Goal: Information Seeking & Learning: Learn about a topic

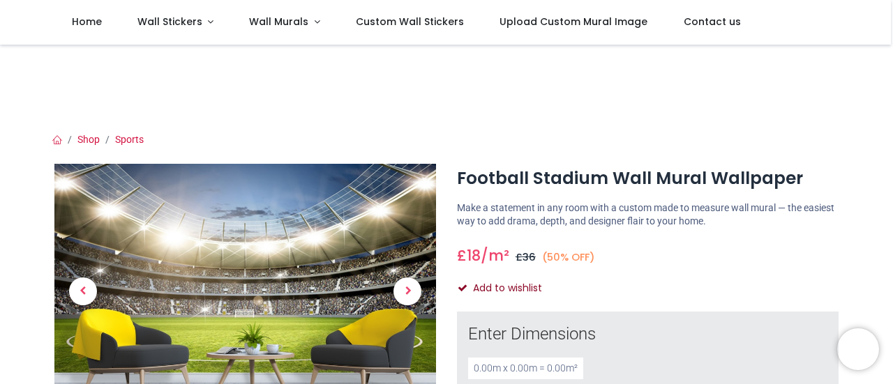
scroll to position [70, 0]
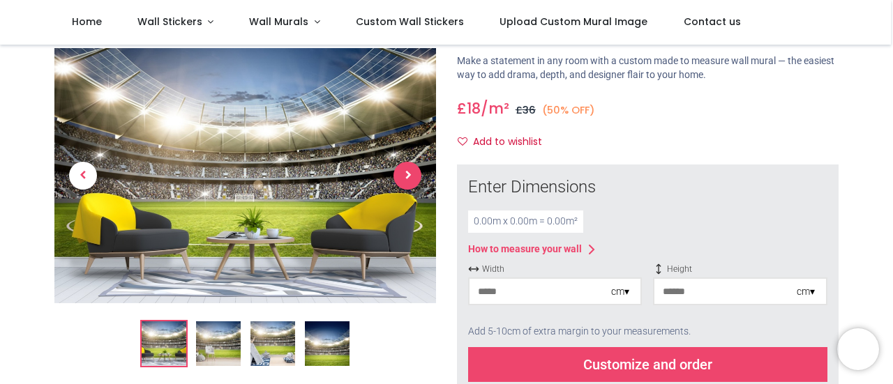
click at [403, 168] on span "Next" at bounding box center [407, 176] width 28 height 28
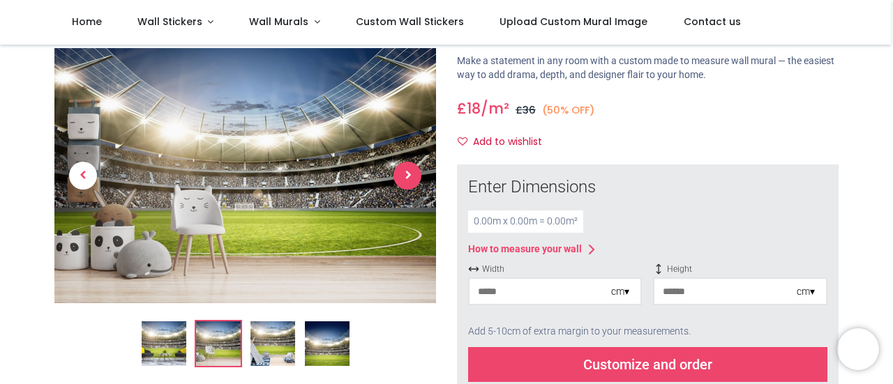
click at [403, 168] on span "Next" at bounding box center [407, 176] width 28 height 28
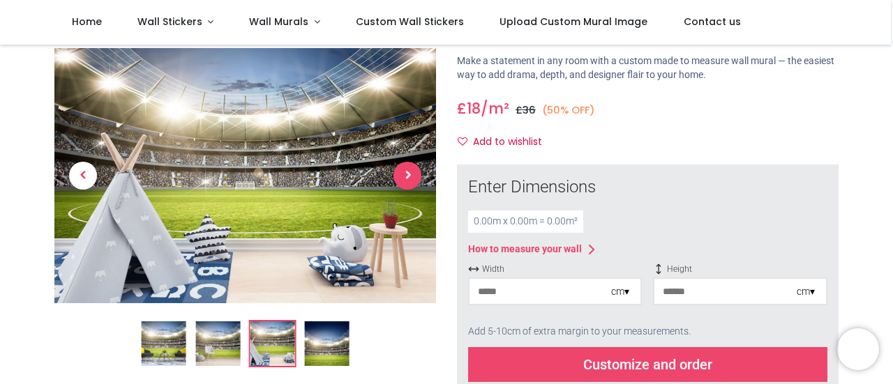
click at [403, 168] on span "Next" at bounding box center [407, 176] width 28 height 28
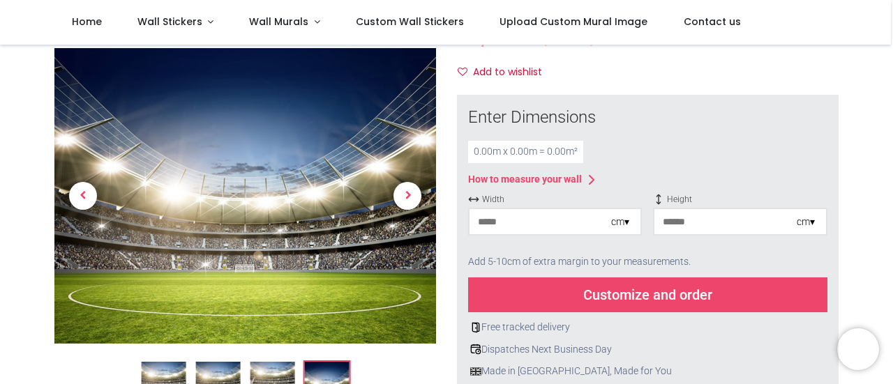
scroll to position [0, 0]
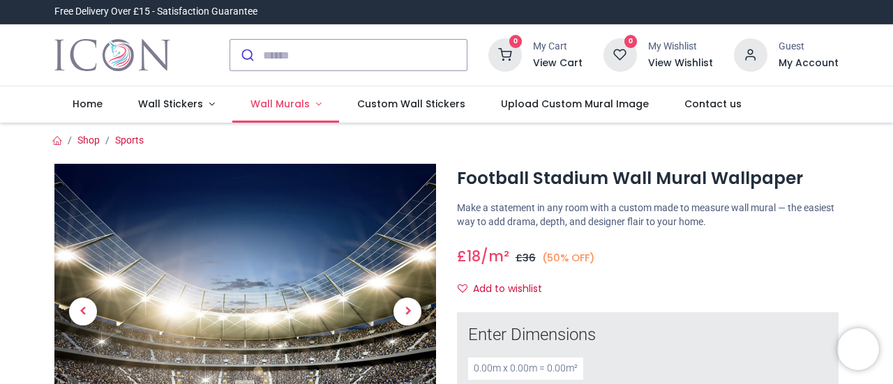
click at [318, 100] on link "Wall Murals" at bounding box center [285, 104] width 107 height 36
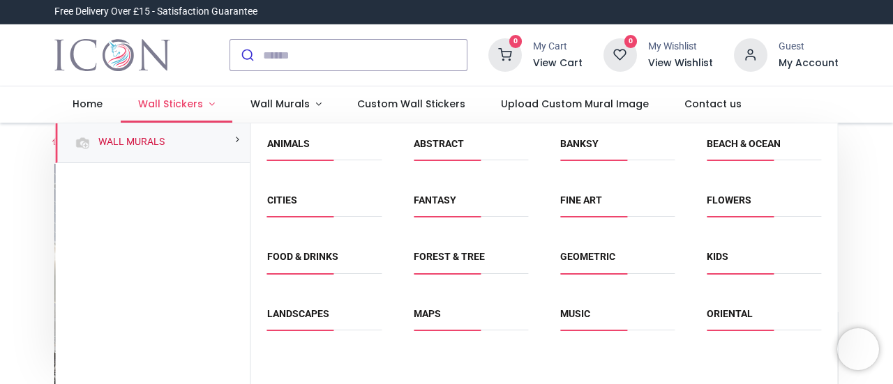
click at [213, 105] on link "Wall Stickers" at bounding box center [177, 104] width 112 height 36
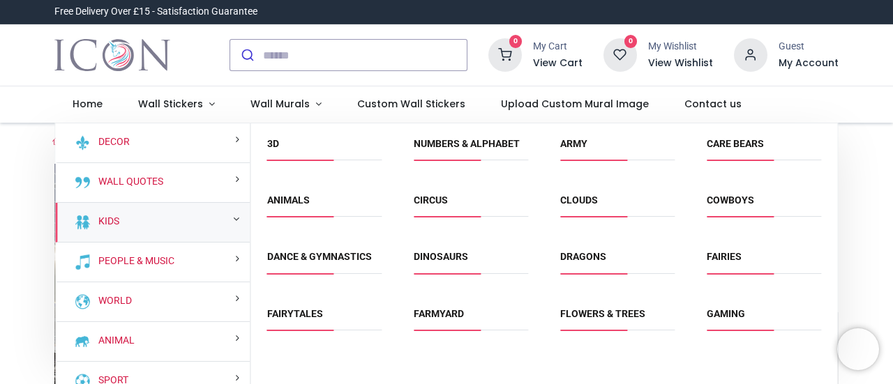
scroll to position [278, 0]
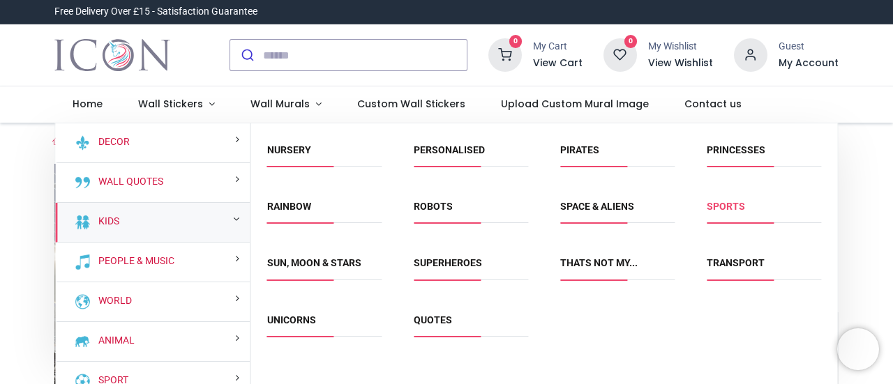
click at [718, 201] on link "Sports" at bounding box center [726, 206] width 38 height 11
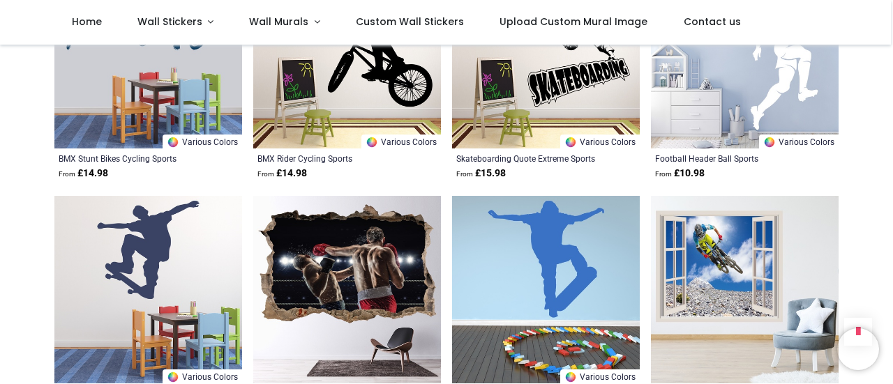
scroll to position [1674, 0]
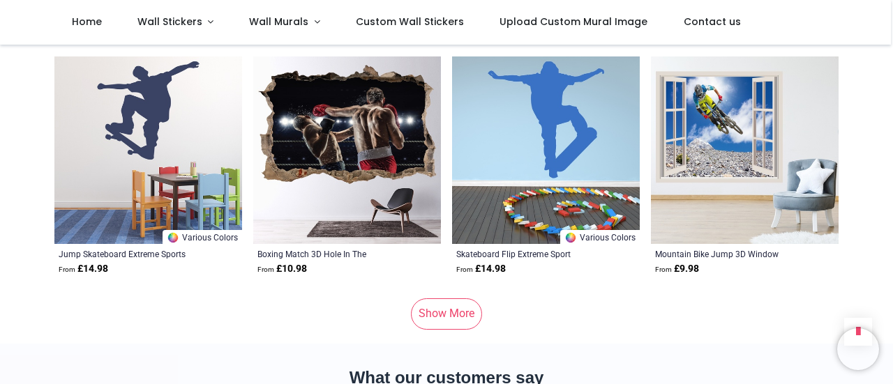
click at [464, 326] on link "Show More" at bounding box center [446, 314] width 71 height 31
click at [428, 316] on link "Show More" at bounding box center [446, 314] width 71 height 31
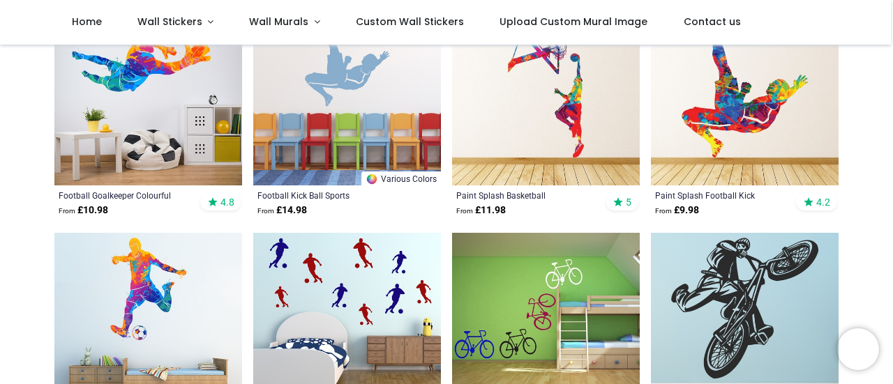
scroll to position [349, 0]
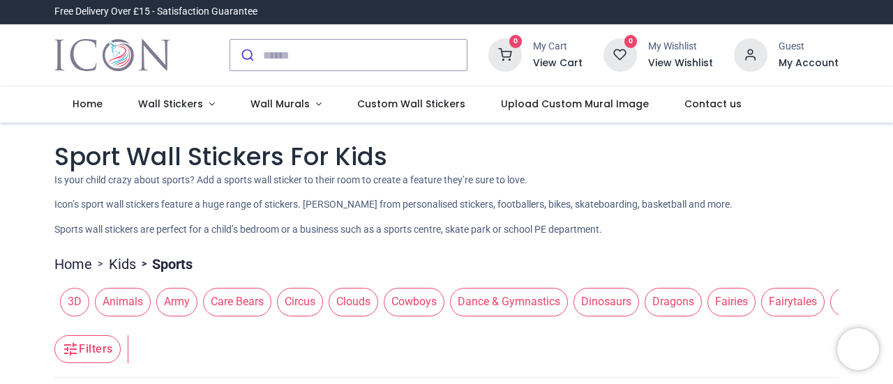
scroll to position [139, 0]
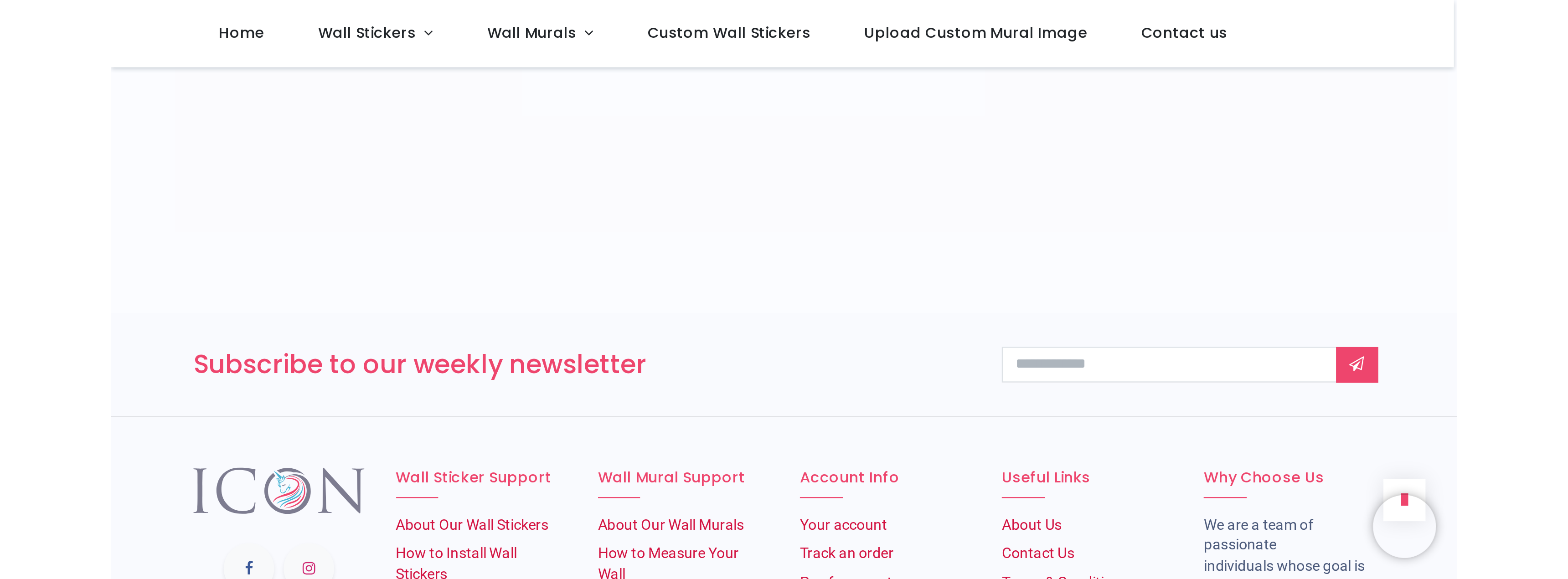
scroll to position [1140, 0]
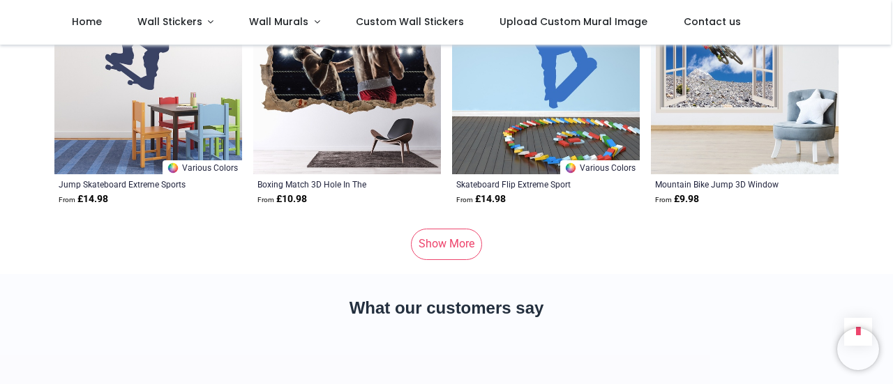
click at [451, 246] on link "Show More" at bounding box center [446, 244] width 71 height 31
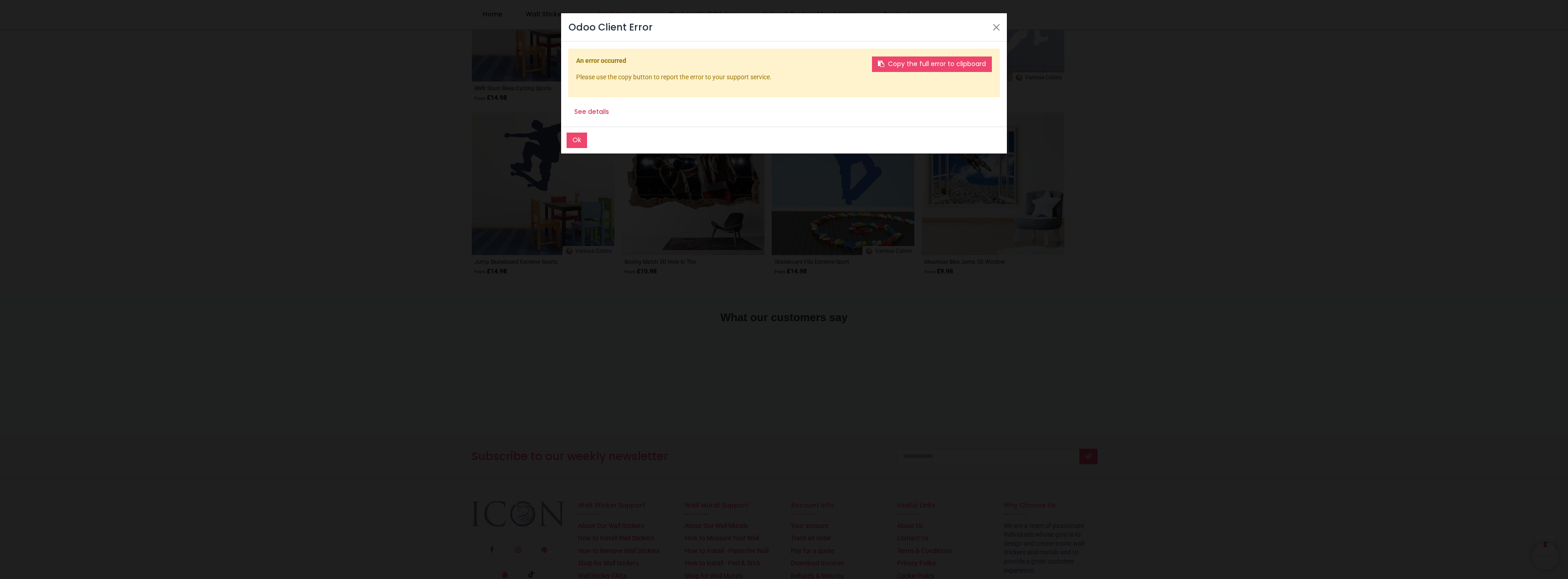
scroll to position [1140, 0]
click at [583, 28] on button "Close" at bounding box center [996, 27] width 14 height 14
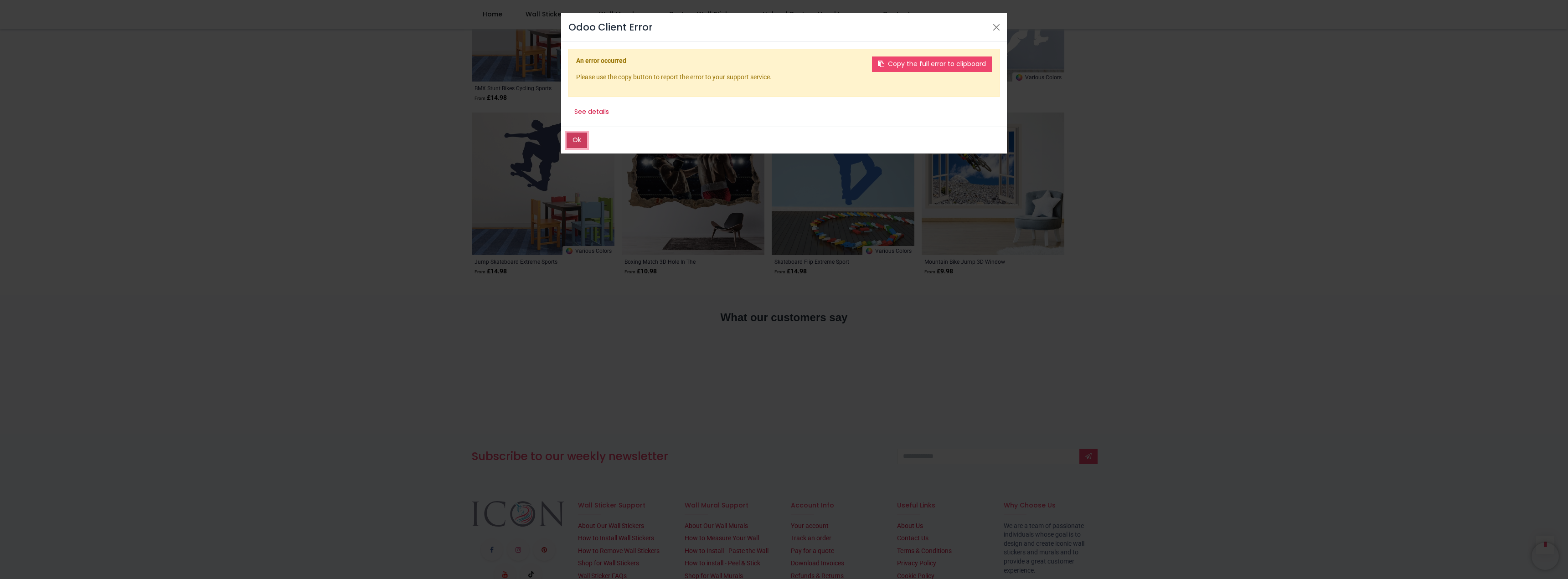
click at [573, 142] on button "Ok" at bounding box center [576, 141] width 20 height 16
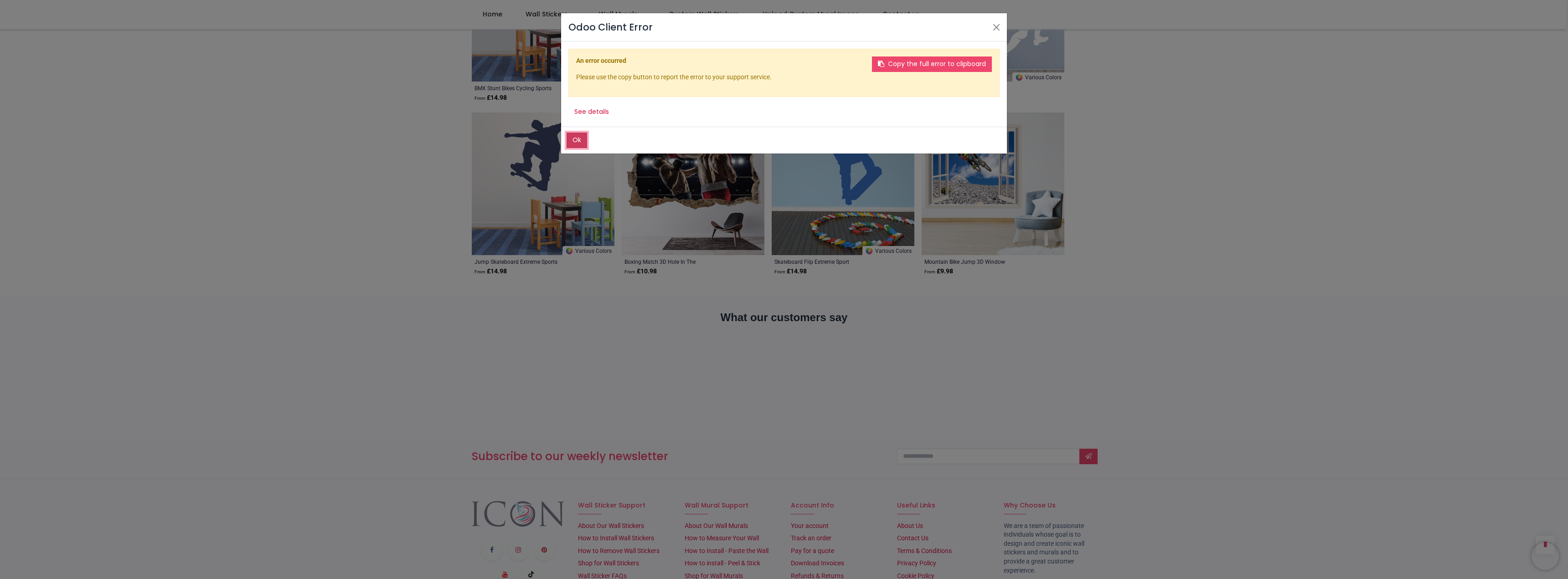
click at [581, 142] on button "Ok" at bounding box center [576, 141] width 20 height 16
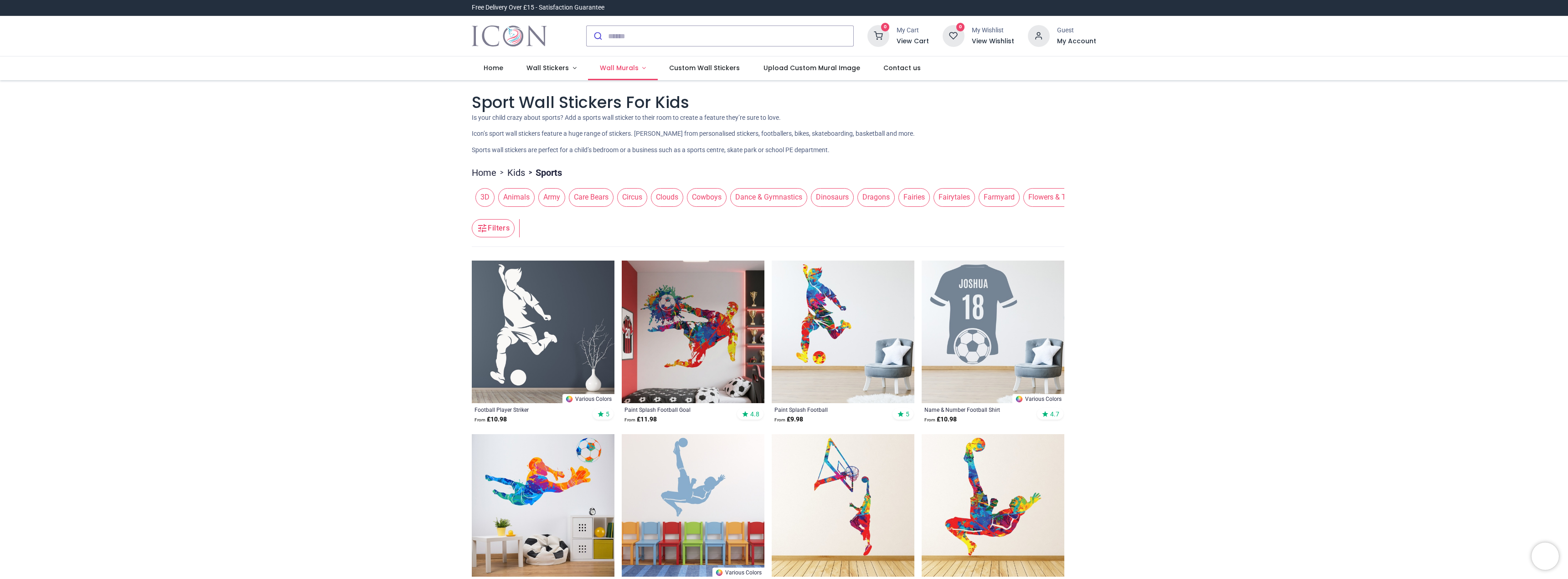
click at [583, 67] on span "Wall Murals" at bounding box center [619, 68] width 39 height 9
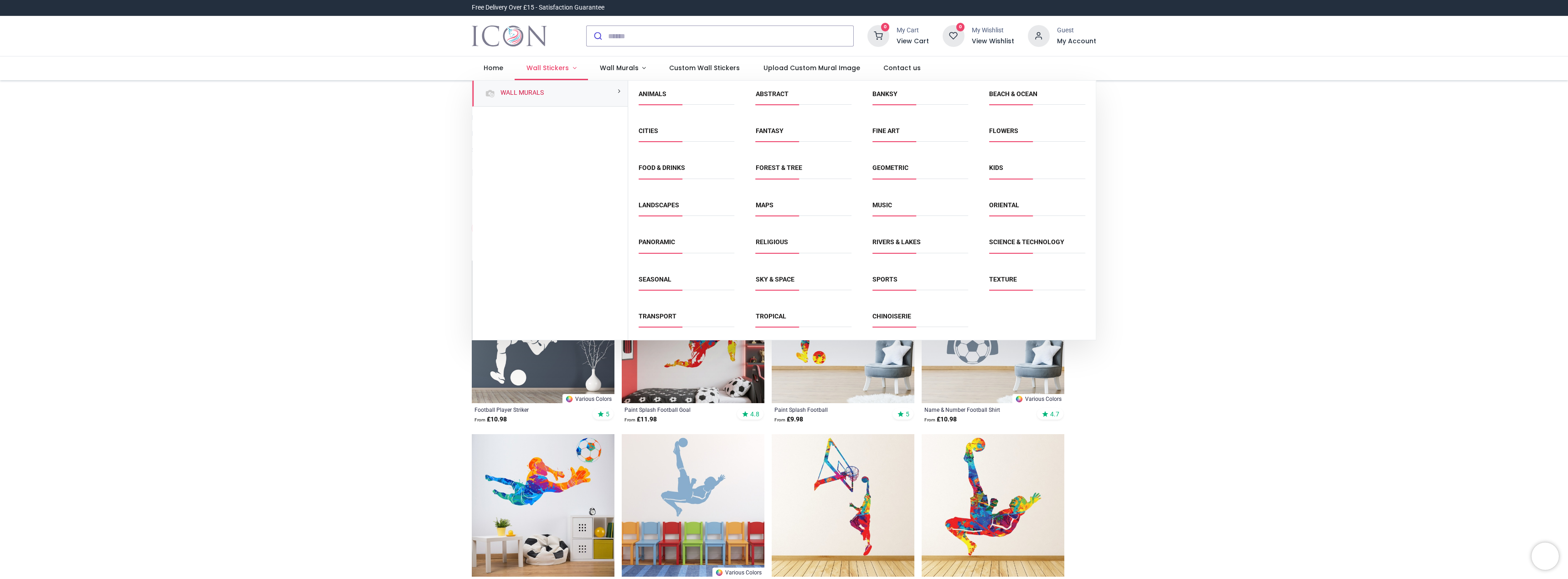
click at [570, 65] on link "Wall Stickers" at bounding box center [551, 68] width 73 height 24
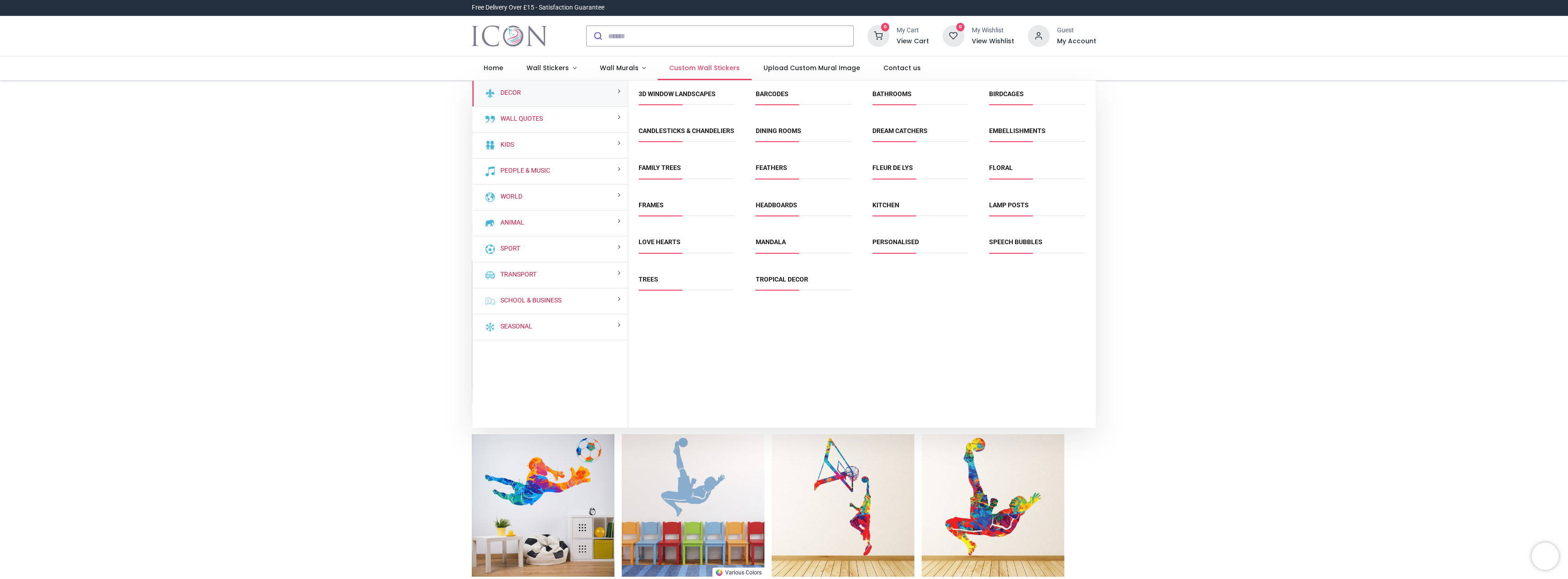
click at [583, 70] on span "Custom Wall Stickers" at bounding box center [705, 68] width 71 height 9
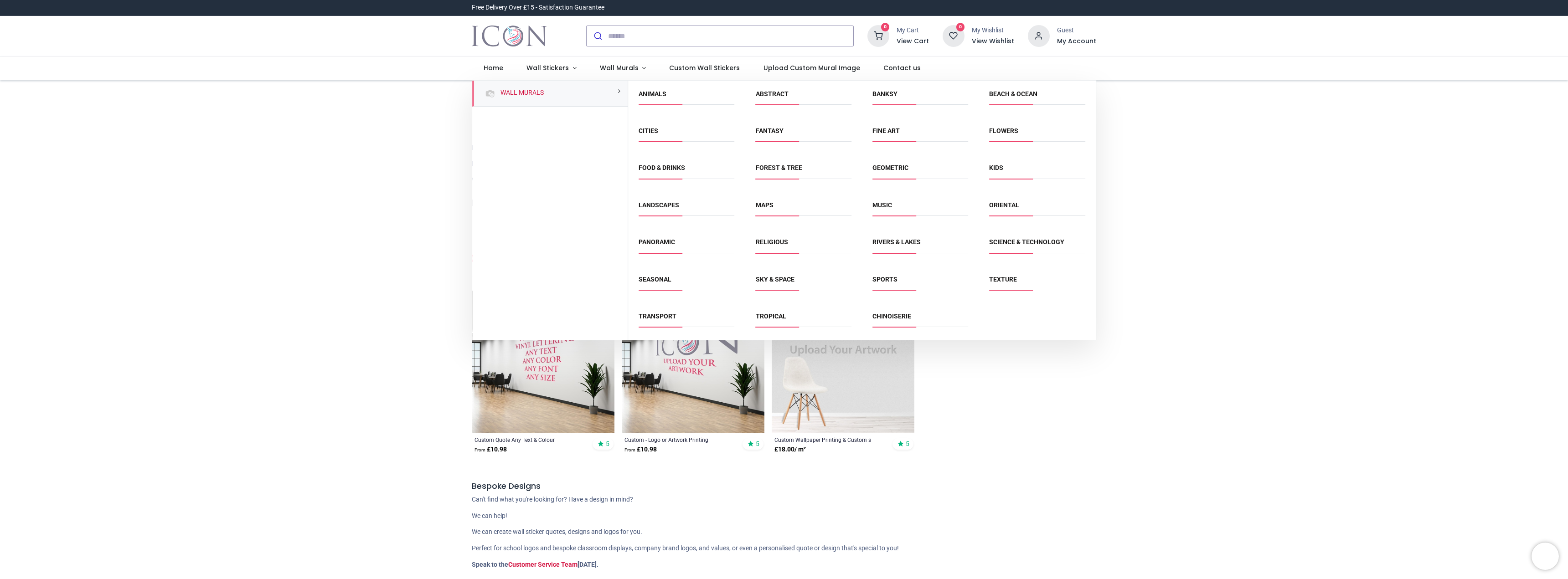
click at [1222, 372] on div "Pricelist : Public Pricelist Public Pricelist Custom Wall Stickers" at bounding box center [784, 332] width 1568 height 504
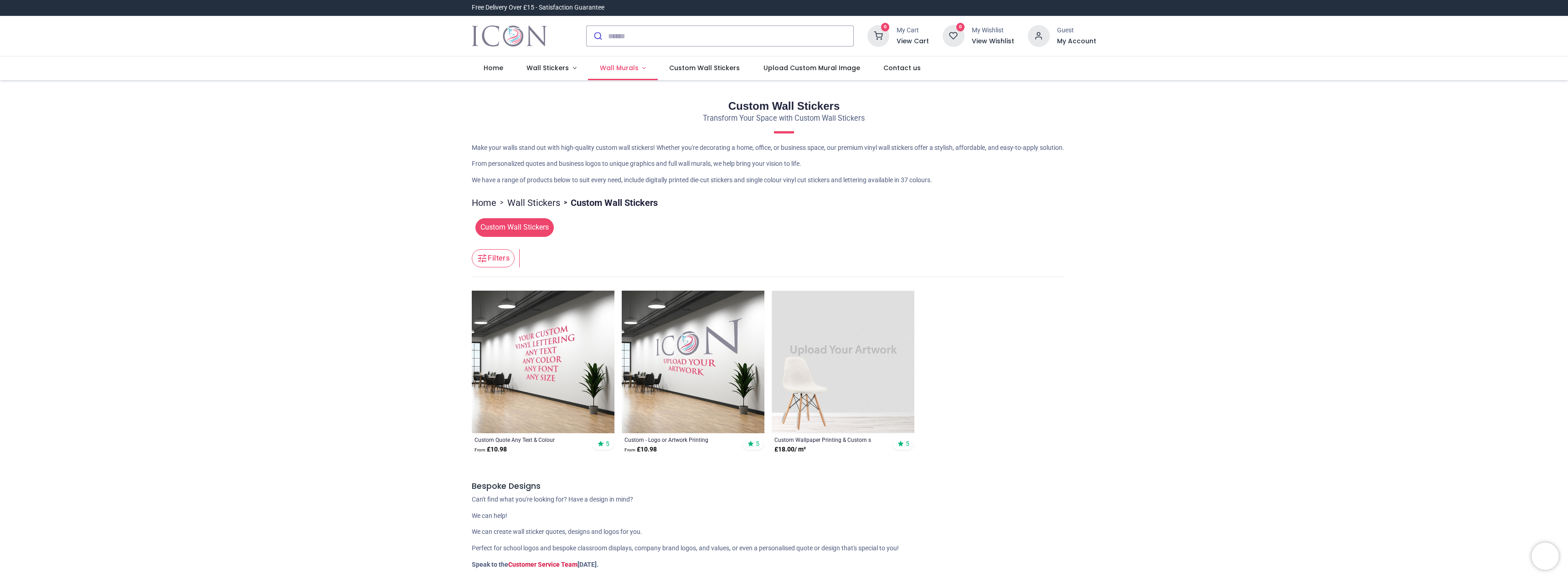
click at [632, 69] on span "Wall Murals" at bounding box center [619, 68] width 39 height 9
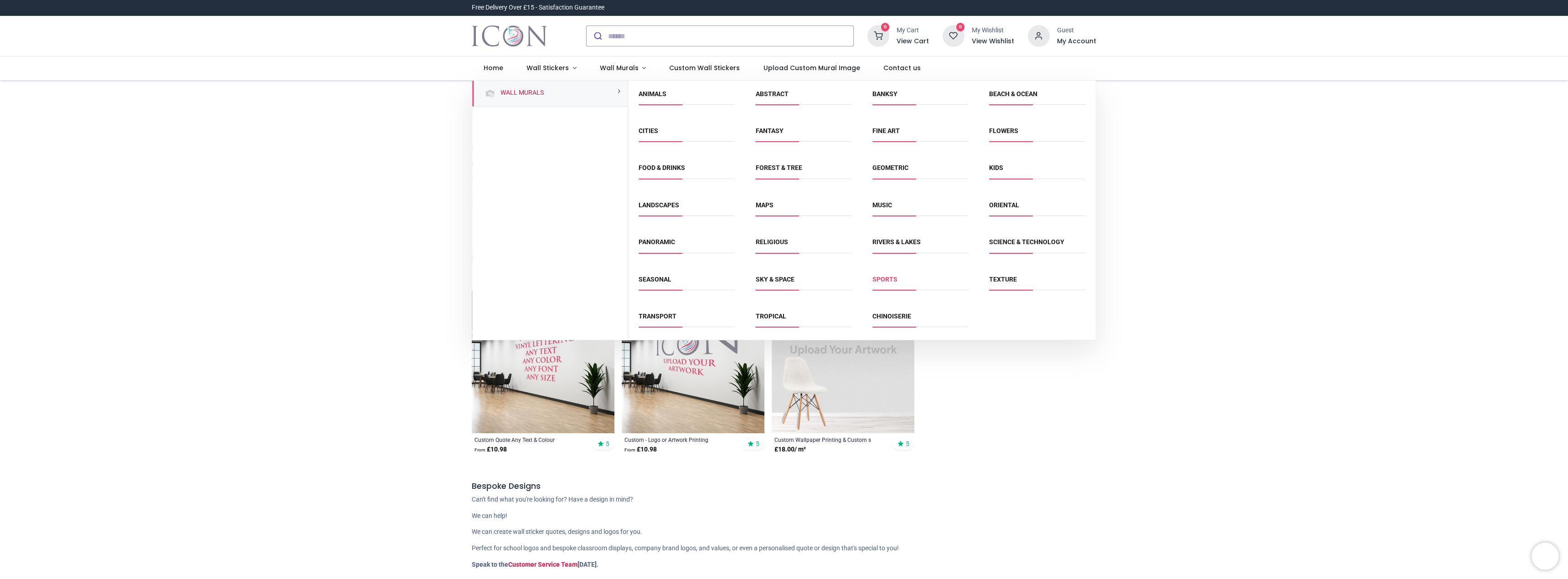
click at [877, 280] on link "Sports" at bounding box center [885, 279] width 25 height 7
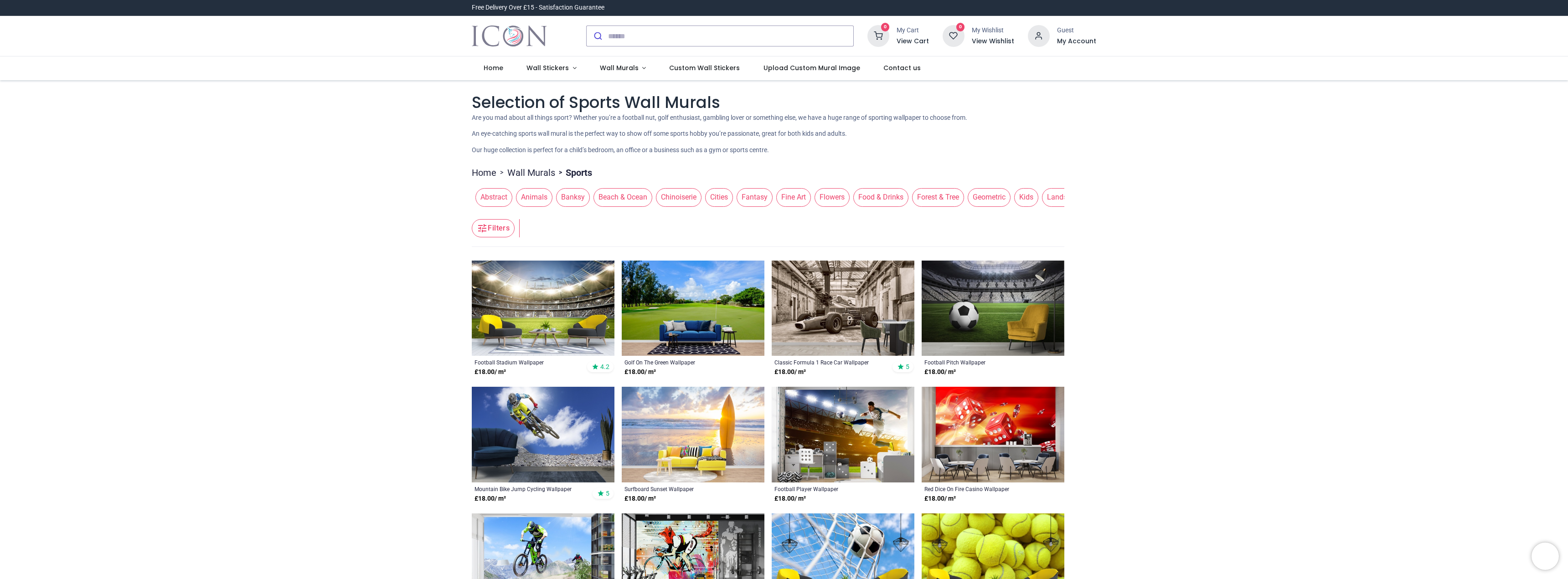
drag, startPoint x: 731, startPoint y: 212, endPoint x: 867, endPoint y: 225, distance: 136.6
click at [867, 225] on header "Filters Filters" at bounding box center [768, 229] width 593 height 37
click at [803, 212] on header "Filters Filters" at bounding box center [768, 229] width 593 height 37
drag, startPoint x: 761, startPoint y: 212, endPoint x: 845, endPoint y: 212, distance: 84.0
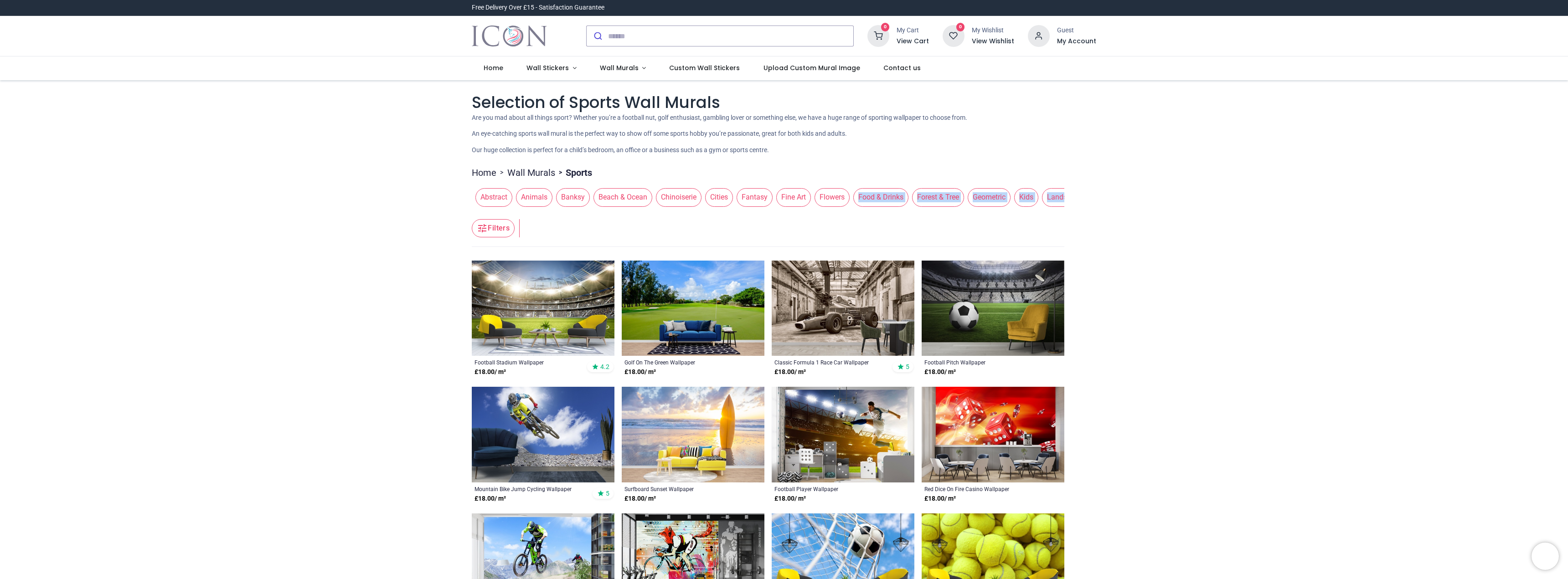
click at [878, 223] on header "Filters Filters" at bounding box center [768, 229] width 593 height 37
drag, startPoint x: 882, startPoint y: 223, endPoint x: 932, endPoint y: 238, distance: 52.2
click at [882, 223] on header "Filters Filters" at bounding box center [768, 229] width 593 height 37
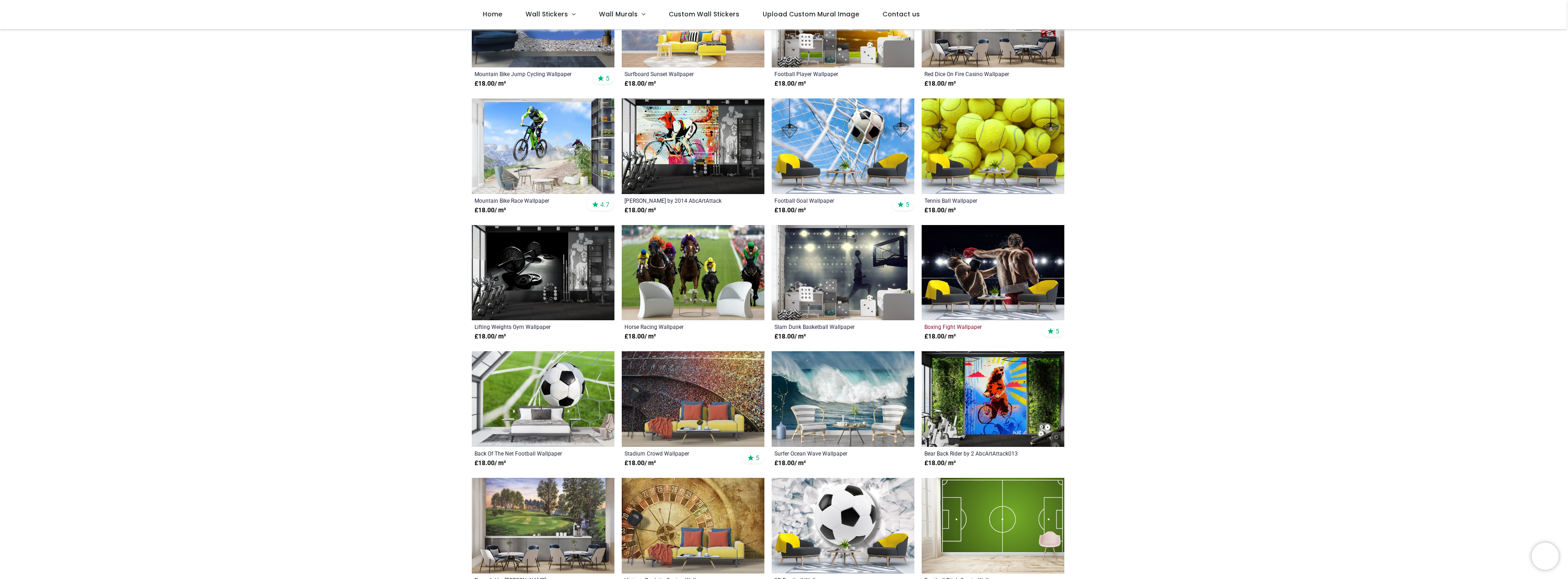
scroll to position [775, 0]
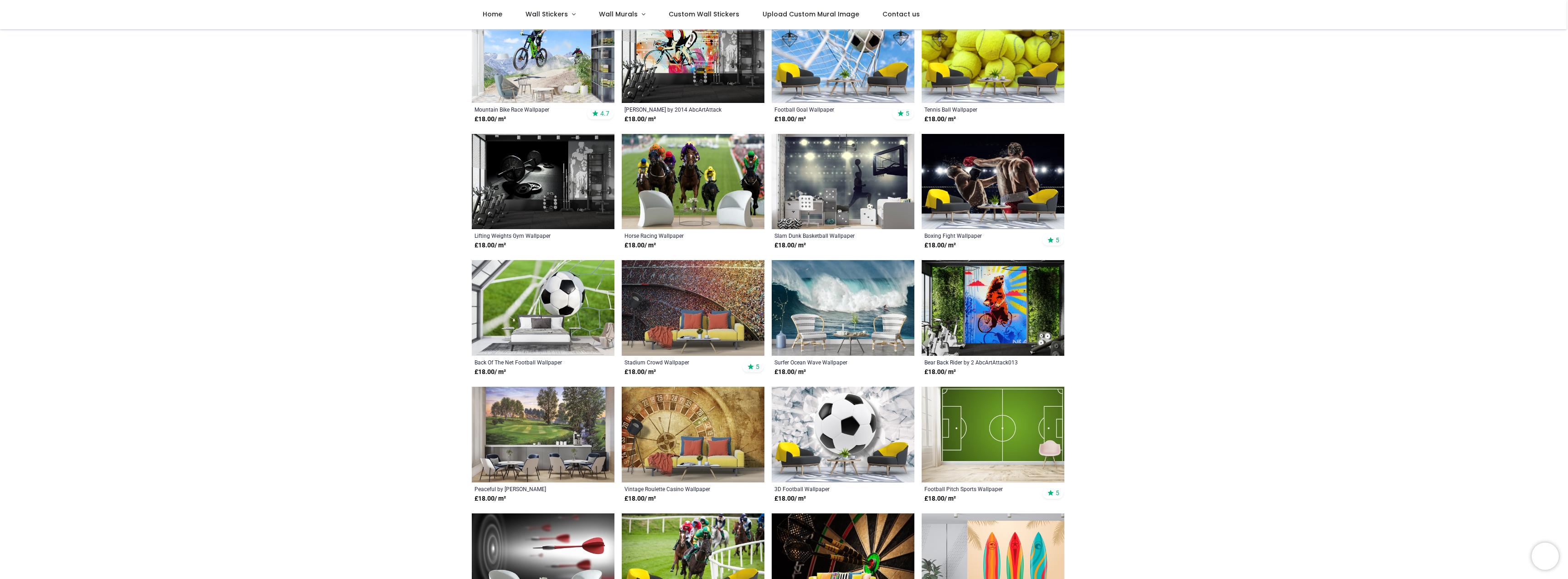
scroll to position [228, 0]
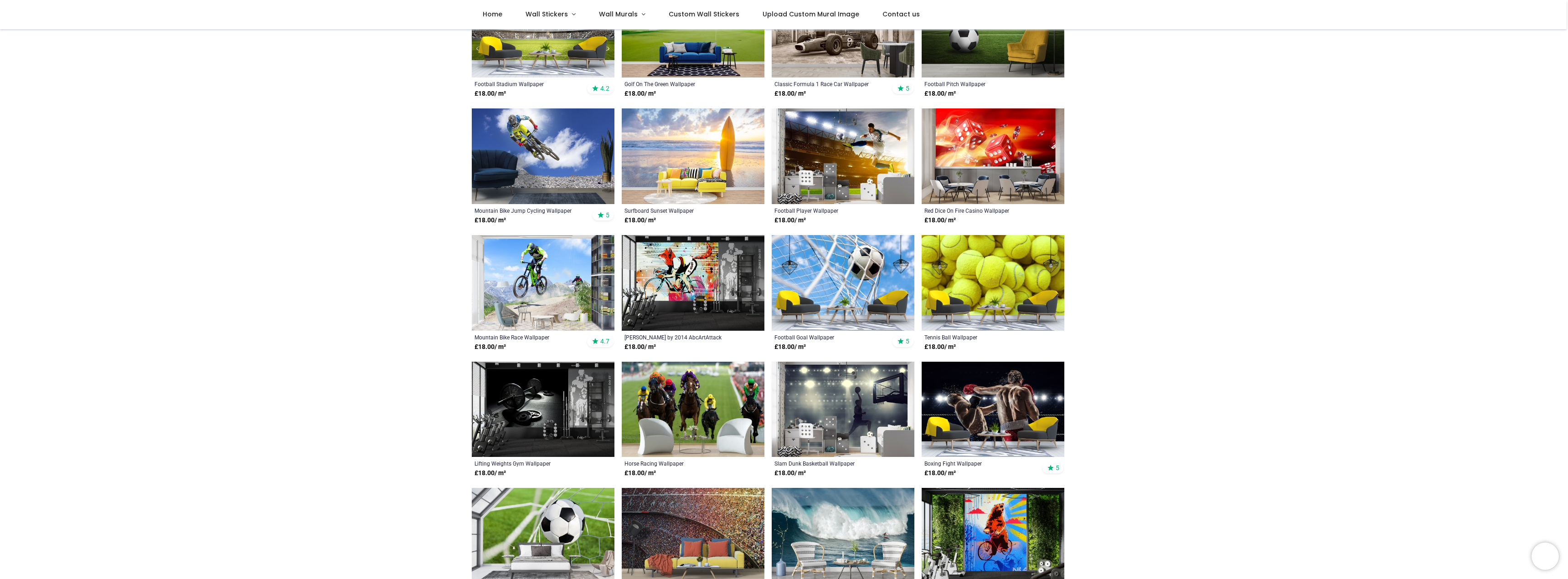
scroll to position [46, 0]
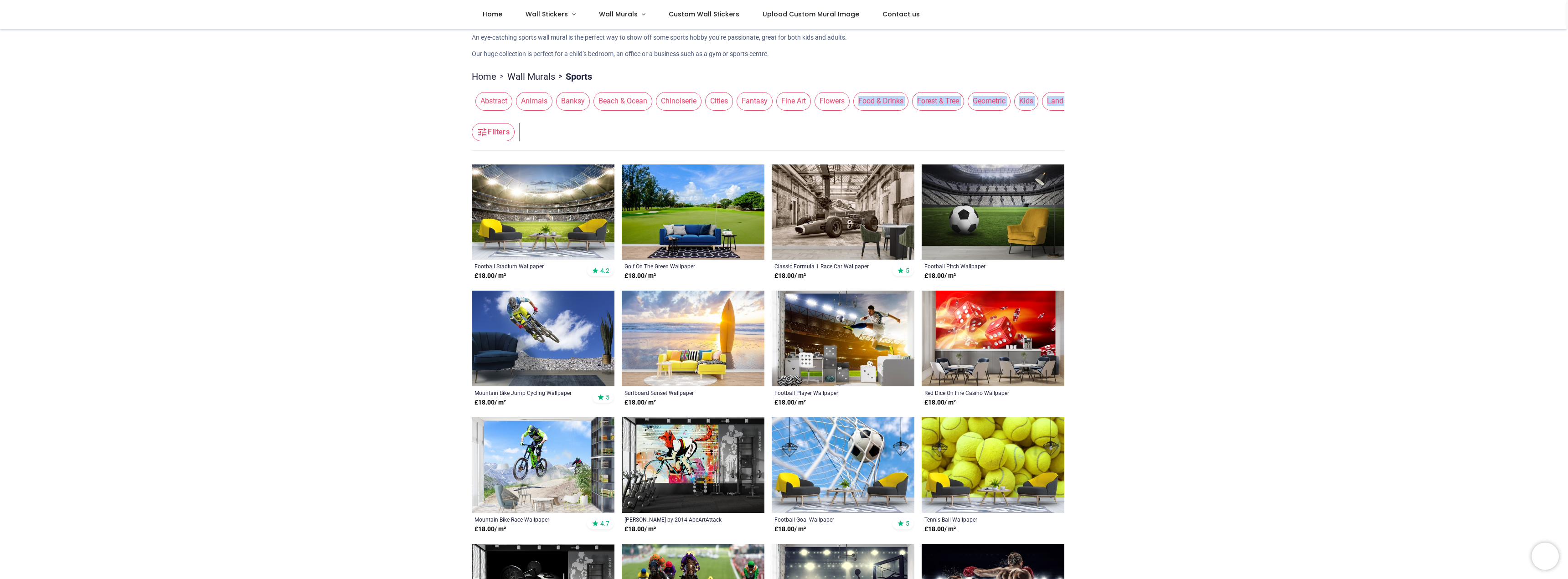
click at [519, 204] on img at bounding box center [543, 212] width 142 height 95
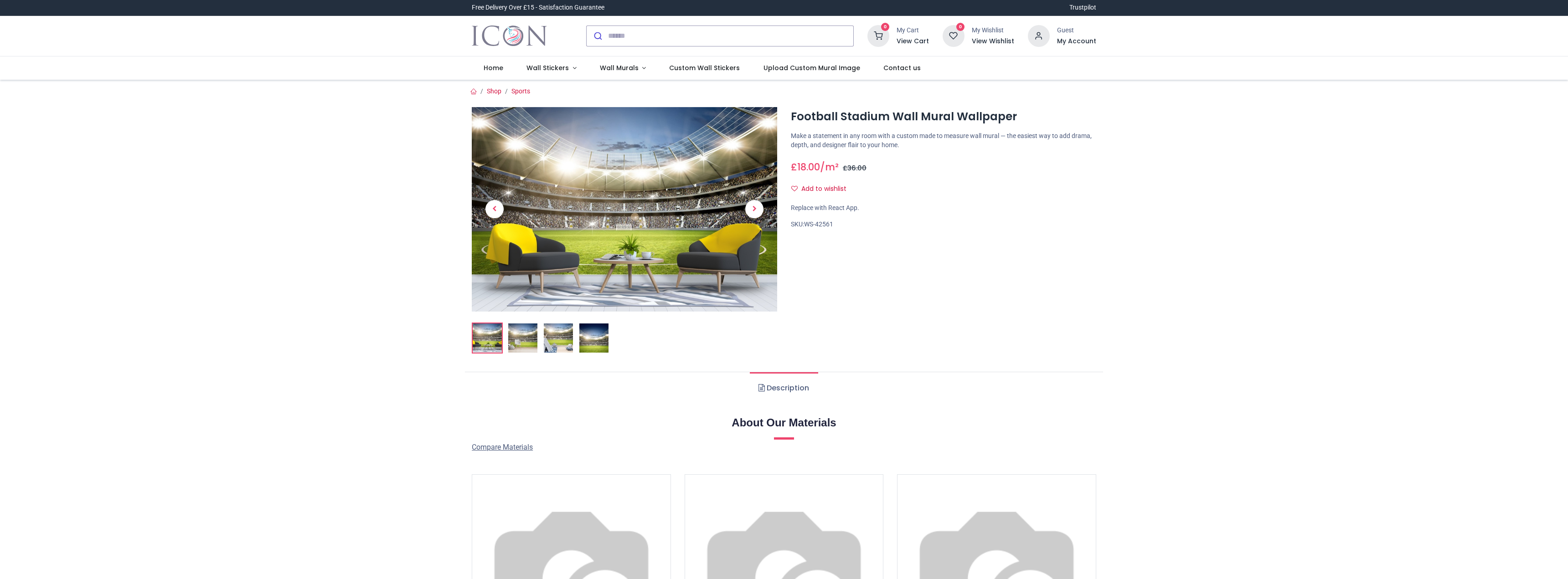
drag, startPoint x: 505, startPoint y: 176, endPoint x: 518, endPoint y: 181, distance: 13.9
click at [505, 323] on ol at bounding box center [624, 338] width 305 height 31
click at [521, 323] on img at bounding box center [523, 338] width 29 height 29
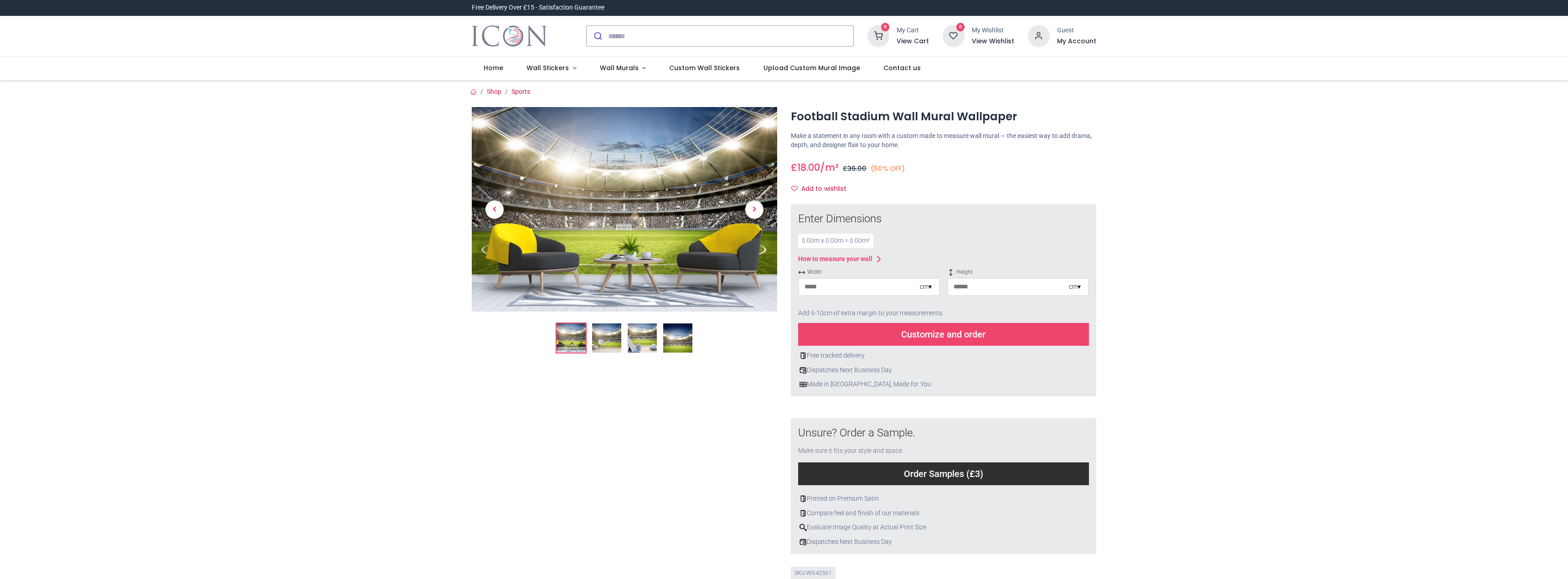
click at [616, 323] on img at bounding box center [607, 338] width 29 height 29
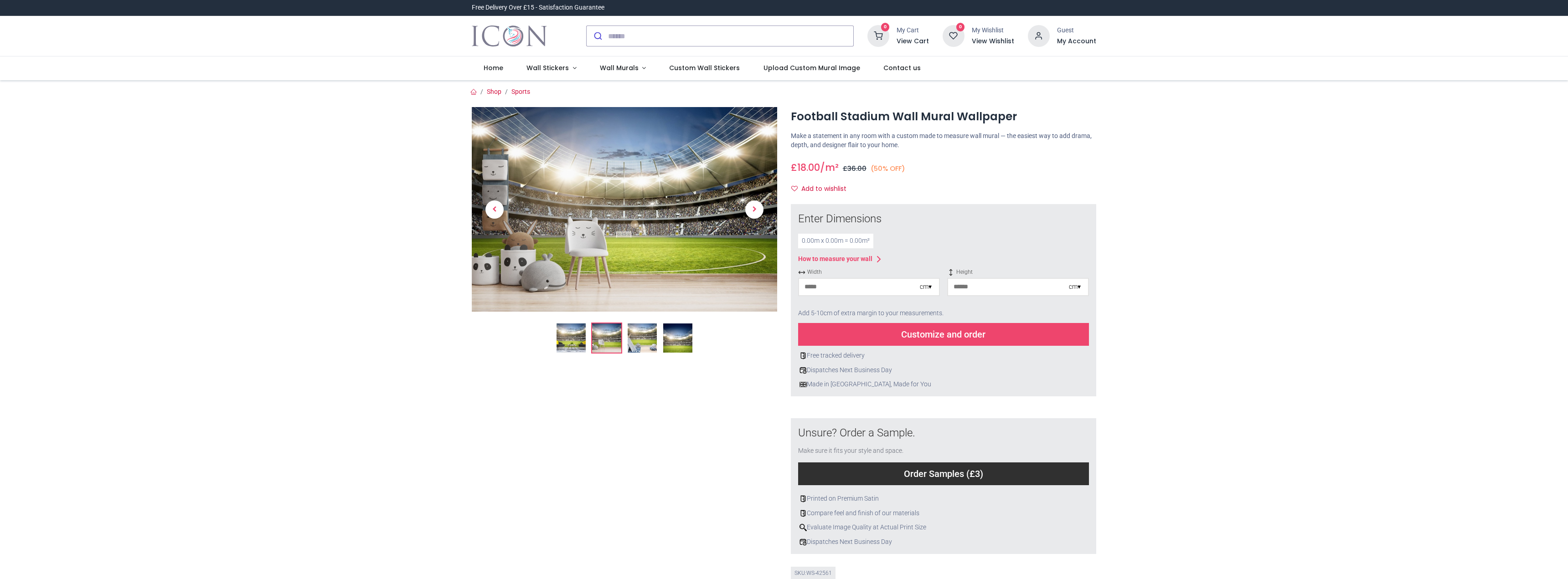
click at [675, 350] on img at bounding box center [678, 338] width 29 height 29
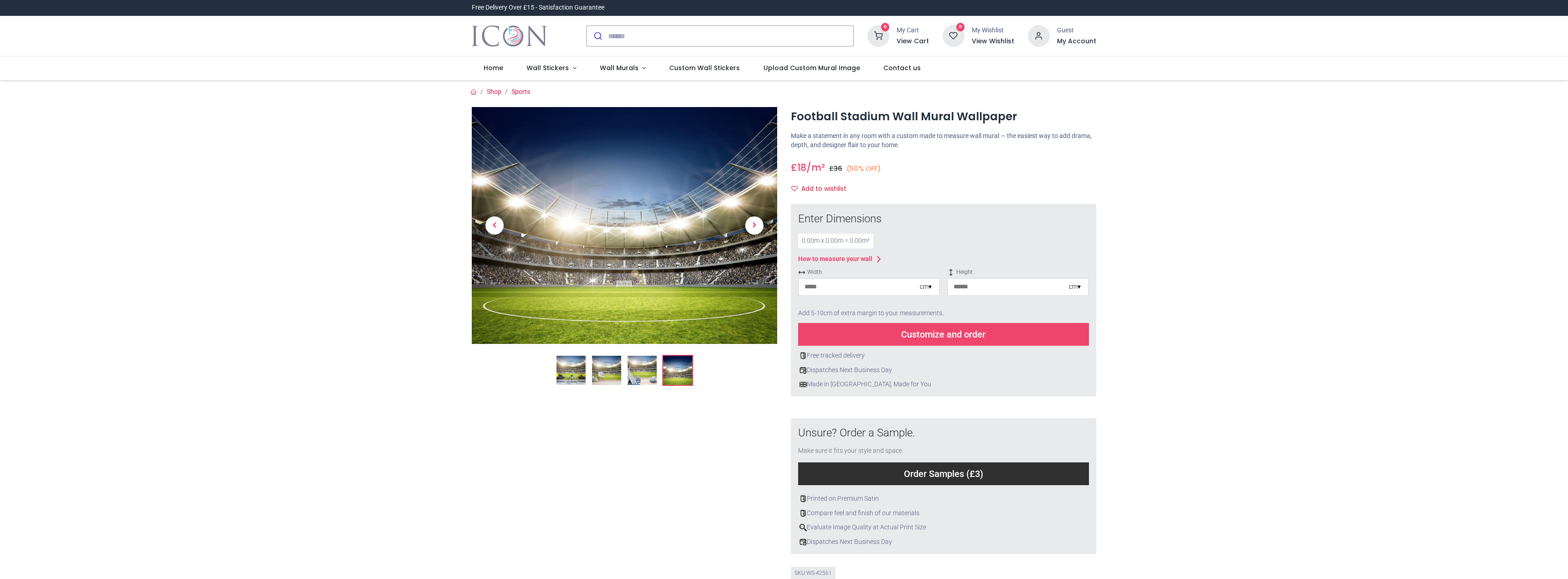
click at [874, 287] on input "number" at bounding box center [859, 287] width 121 height 16
click at [1000, 298] on div at bounding box center [1018, 301] width 142 height 5
click at [1012, 291] on input "number" at bounding box center [1009, 287] width 121 height 16
click at [736, 299] on link at bounding box center [754, 225] width 46 height 166
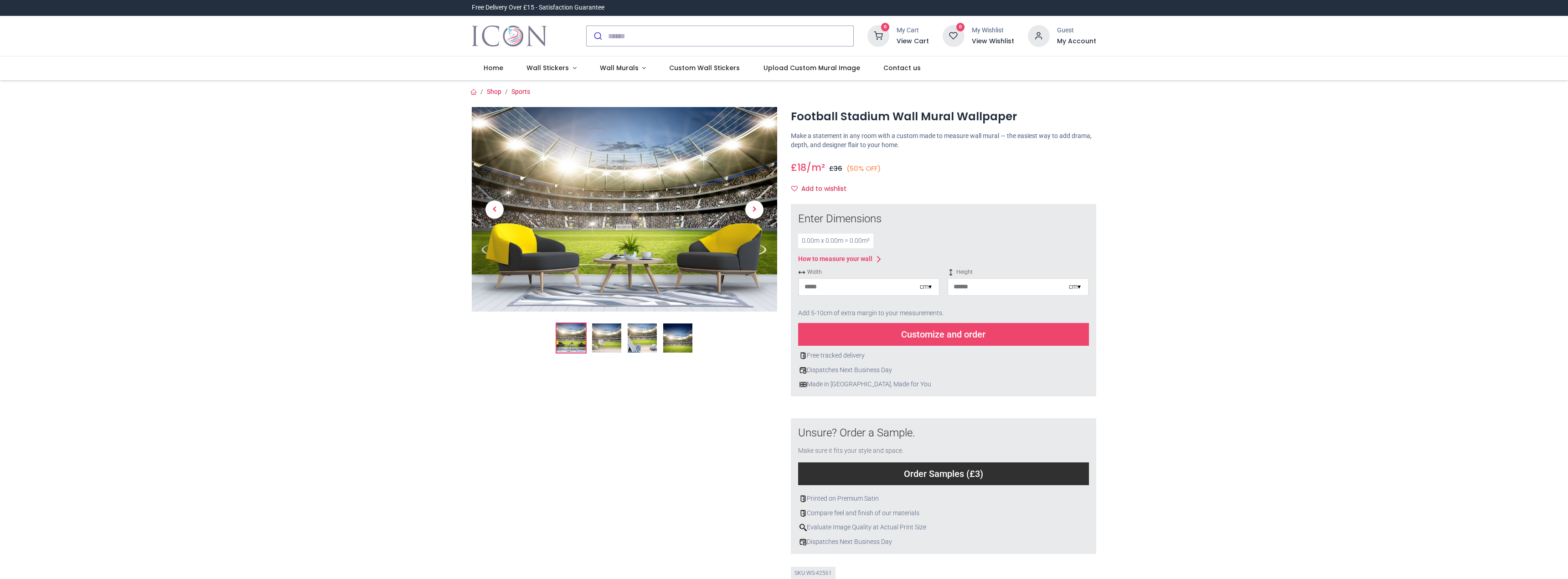
click at [860, 279] on input "number" at bounding box center [859, 287] width 121 height 16
click at [860, 280] on input "number" at bounding box center [859, 287] width 121 height 16
click at [777, 545] on div at bounding box center [624, 354] width 319 height 495
click at [1007, 289] on input "number" at bounding box center [1009, 287] width 121 height 16
type input "***"
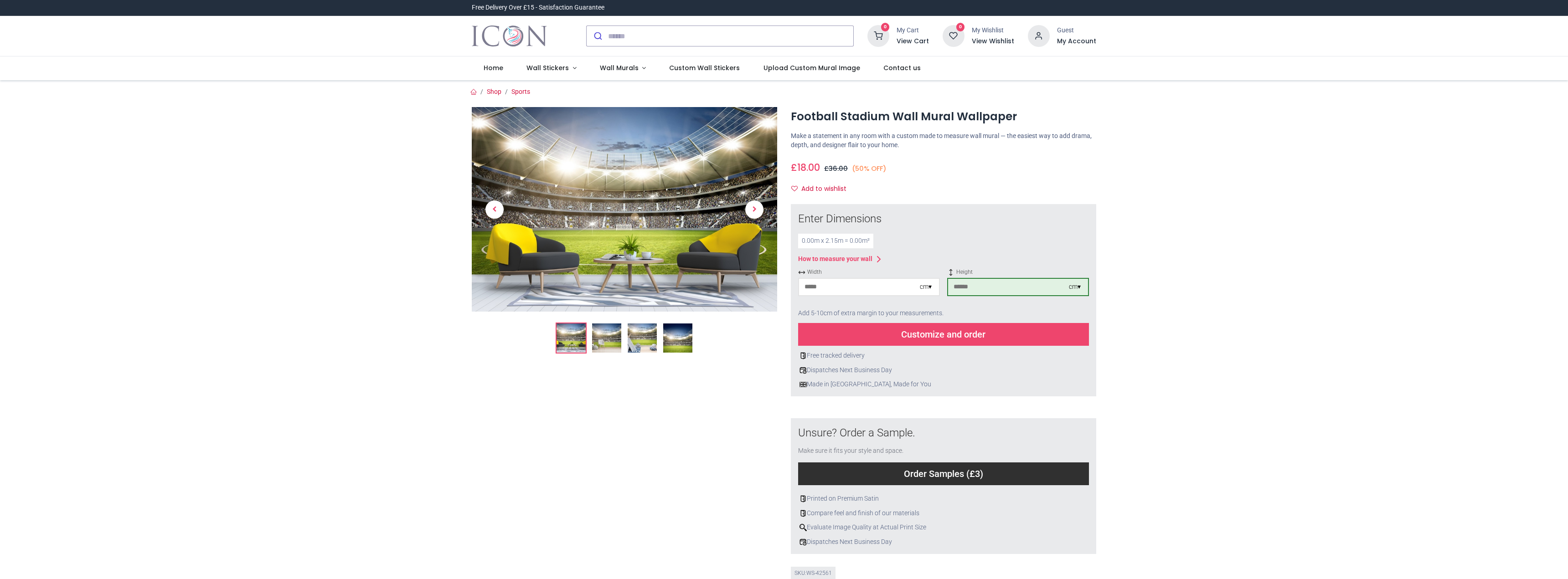
click at [904, 290] on input "number" at bounding box center [859, 287] width 121 height 16
click at [843, 290] on input "number" at bounding box center [859, 287] width 121 height 16
click at [856, 286] on input "***" at bounding box center [859, 287] width 121 height 16
type input "***"
